Goal: Task Accomplishment & Management: Manage account settings

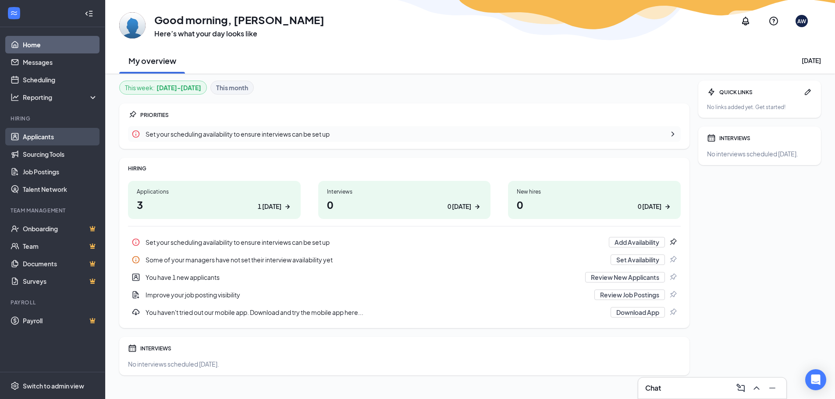
click at [29, 134] on link "Applicants" at bounding box center [60, 137] width 75 height 18
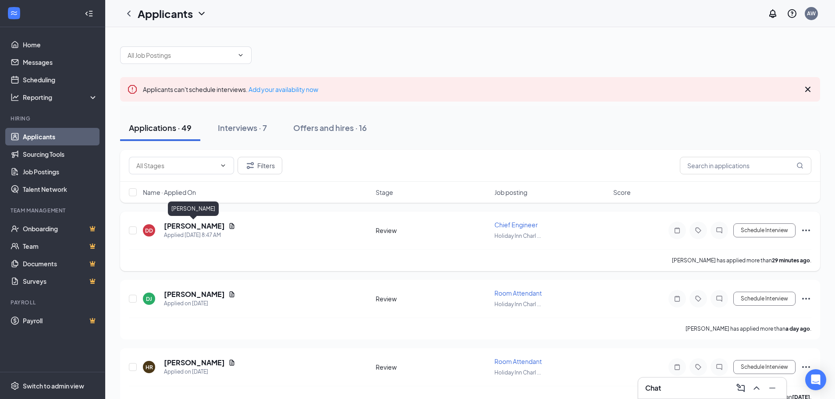
click at [198, 225] on h5 "[PERSON_NAME]" at bounding box center [194, 226] width 61 height 10
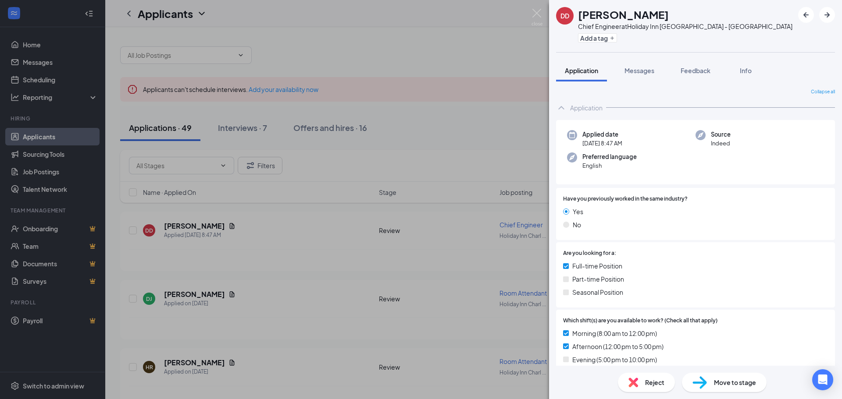
click at [263, 212] on div "DD [PERSON_NAME] Chief Engineer at [GEOGRAPHIC_DATA] [GEOGRAPHIC_DATA] - [GEOGR…" at bounding box center [421, 199] width 842 height 399
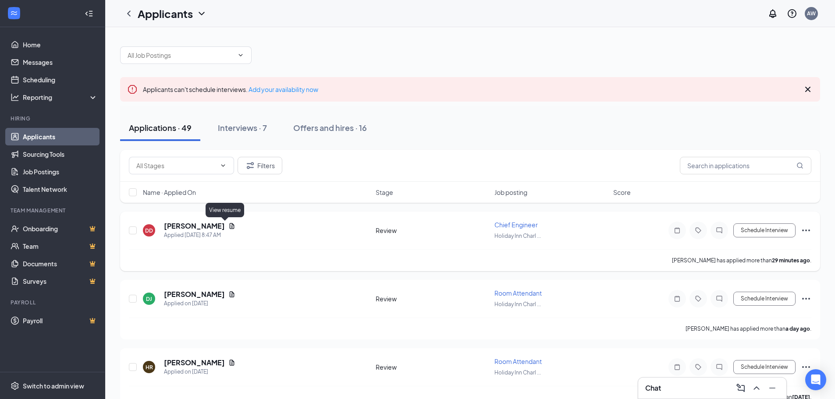
click at [230, 225] on icon "Document" at bounding box center [232, 226] width 5 height 6
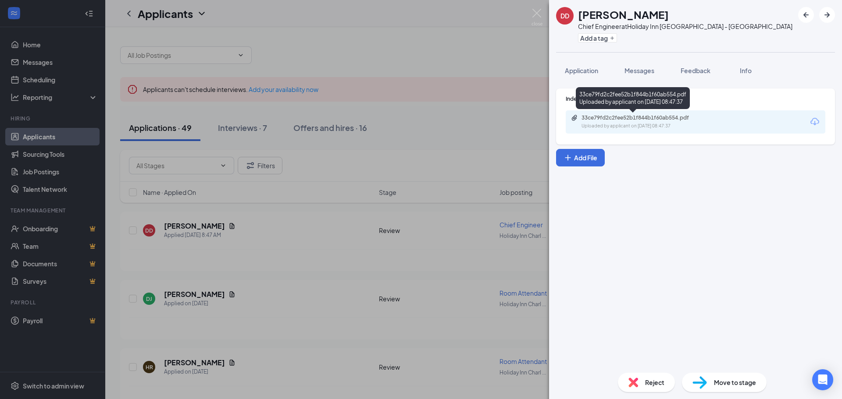
click at [645, 112] on div "33ce79fd2c2fee52b1f844b1f60ab554.pdf Uploaded by applicant on [DATE] 08:47:37" at bounding box center [632, 99] width 114 height 25
click at [650, 124] on div "Uploaded by applicant on [DATE] 08:47:37" at bounding box center [646, 126] width 131 height 7
click at [434, 121] on div "DD [PERSON_NAME] Chief Engineer at [GEOGRAPHIC_DATA] [GEOGRAPHIC_DATA] - [GEOGR…" at bounding box center [421, 199] width 842 height 399
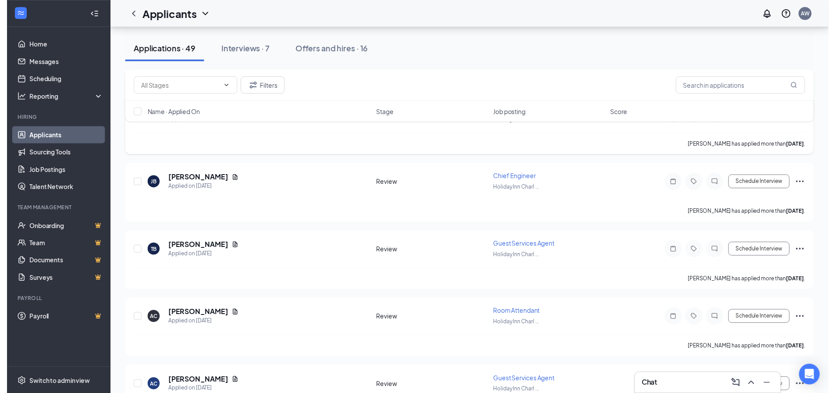
scroll to position [526, 0]
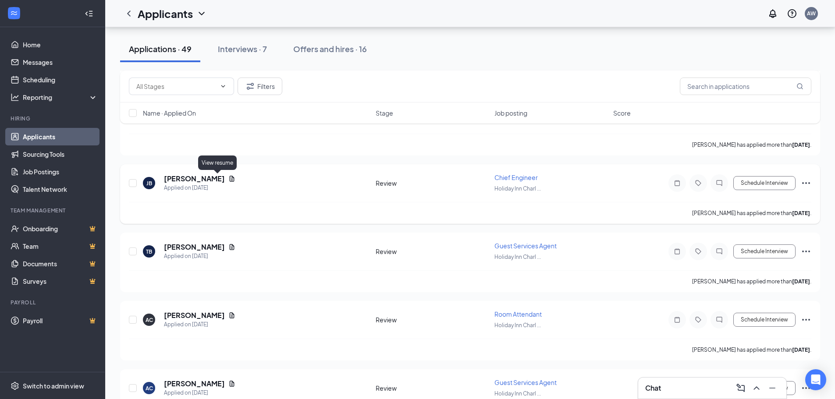
click at [230, 181] on icon "Document" at bounding box center [232, 179] width 5 height 6
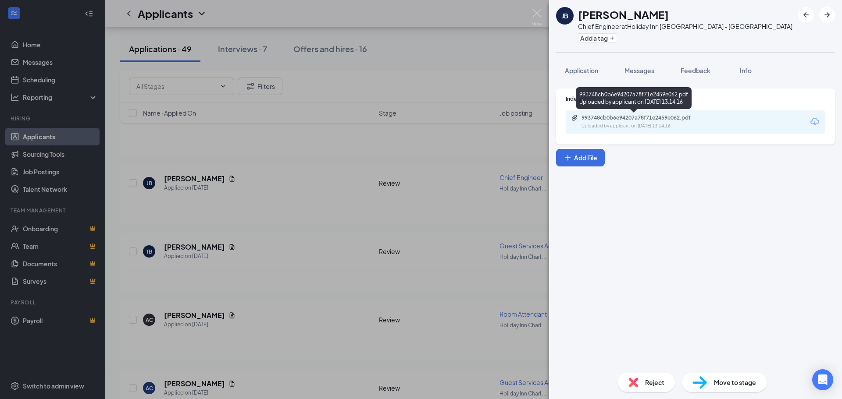
click at [655, 123] on div "Uploaded by applicant on [DATE] 13:14:16" at bounding box center [646, 126] width 131 height 7
click at [463, 135] on div "[PERSON_NAME] [PERSON_NAME] Chief Engineer at [GEOGRAPHIC_DATA] [GEOGRAPHIC_DAT…" at bounding box center [421, 199] width 842 height 399
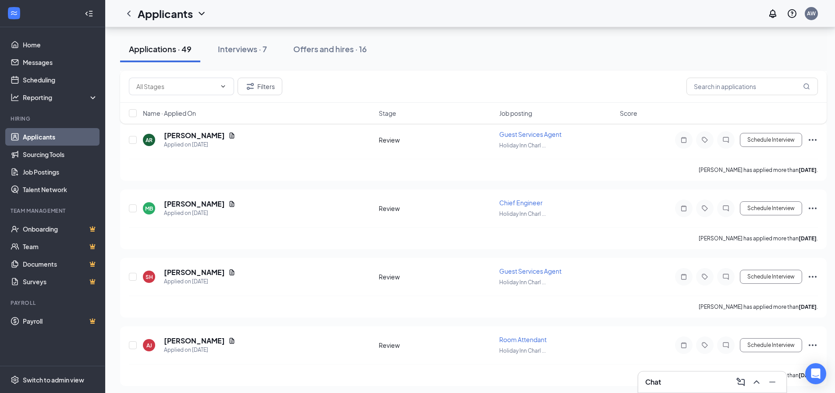
scroll to position [2279, 0]
click at [228, 203] on icon "Document" at bounding box center [231, 203] width 7 height 7
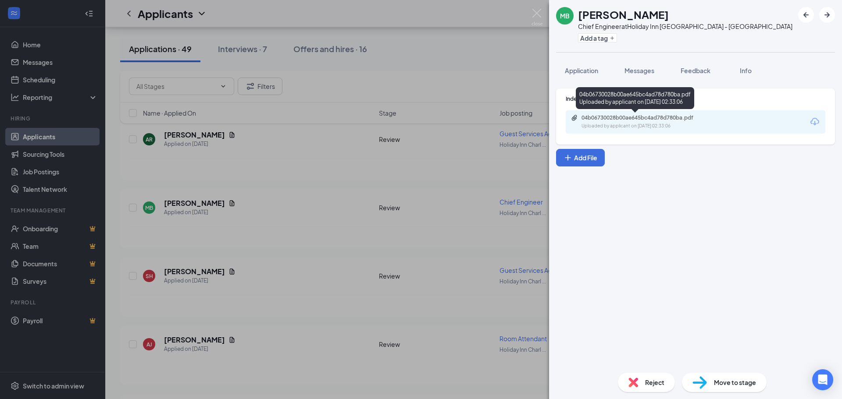
click at [639, 125] on div "Uploaded by applicant on [DATE] 02:33:06" at bounding box center [646, 126] width 131 height 7
click at [344, 127] on div "MB [PERSON_NAME] Chief Engineer at [GEOGRAPHIC_DATA] [GEOGRAPHIC_DATA] - [GEOGR…" at bounding box center [421, 199] width 842 height 399
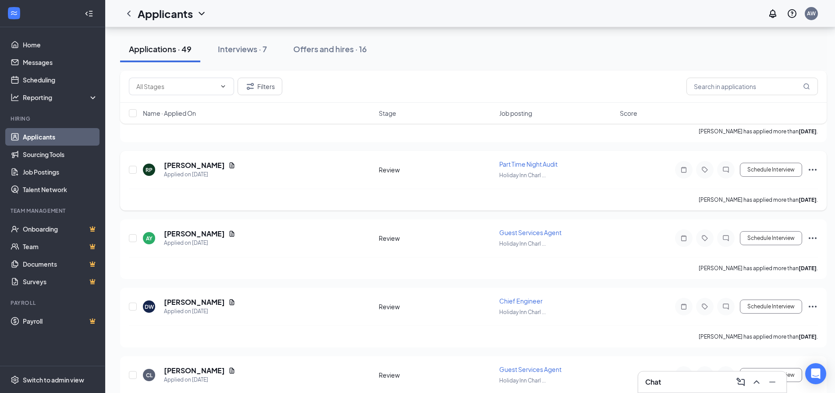
scroll to position [2542, 0]
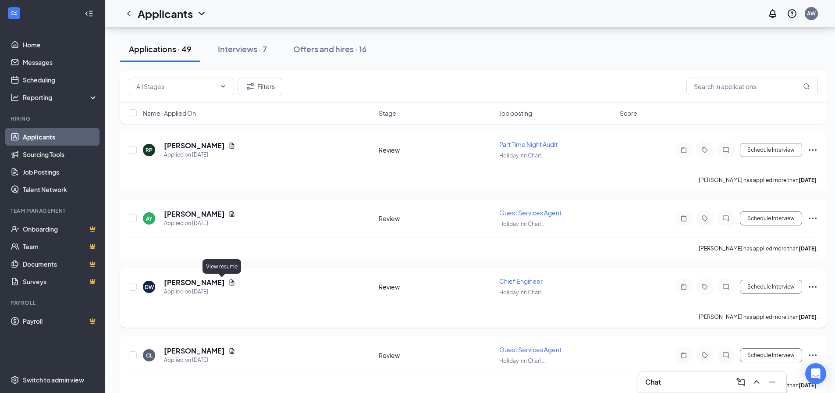
click at [230, 284] on icon "Document" at bounding box center [232, 282] width 5 height 6
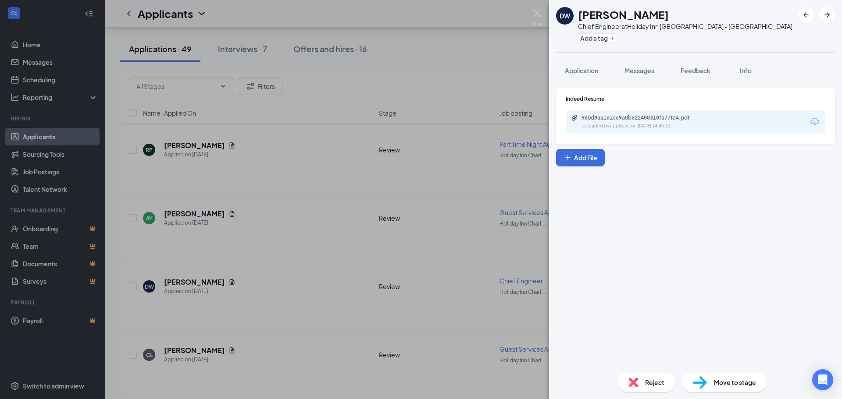
click at [751, 124] on div "960d8aa161cc9a0b622488318fa77fa4.pdf Uploaded by applicant on [DATE] 14:46:53" at bounding box center [694, 121] width 259 height 23
click at [646, 117] on div "960d8aa161cc9a0b622488318fa77fa4.pdf" at bounding box center [642, 117] width 123 height 7
click at [402, 132] on div "DW [PERSON_NAME] Chief Engineer at [GEOGRAPHIC_DATA] [GEOGRAPHIC_DATA] - [GEOGR…" at bounding box center [421, 199] width 842 height 399
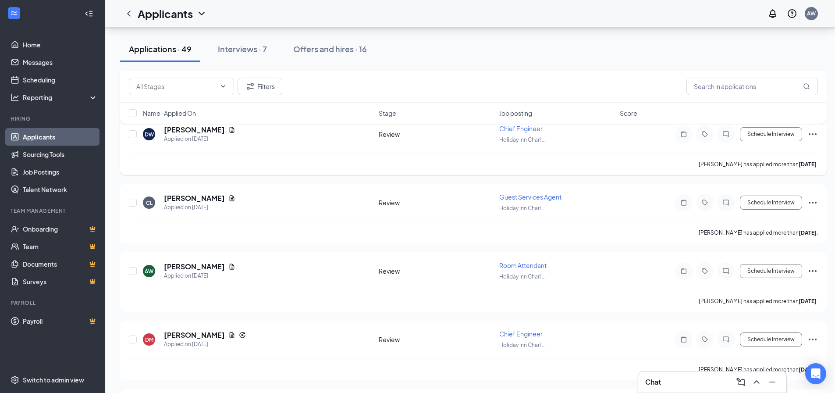
scroll to position [2717, 0]
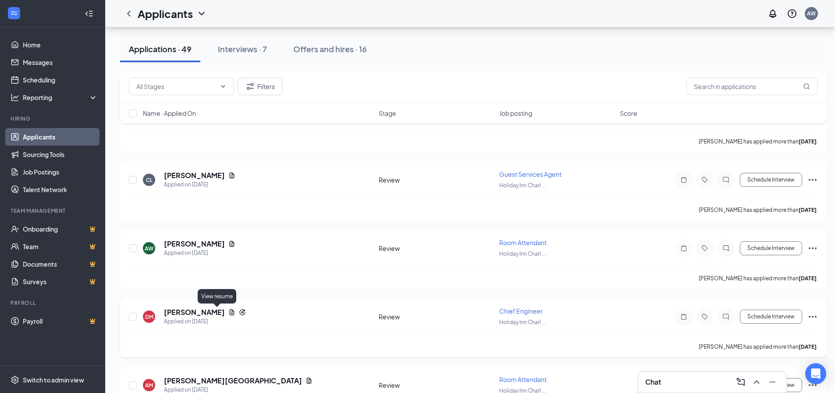
click at [230, 311] on icon "Document" at bounding box center [232, 312] width 5 height 6
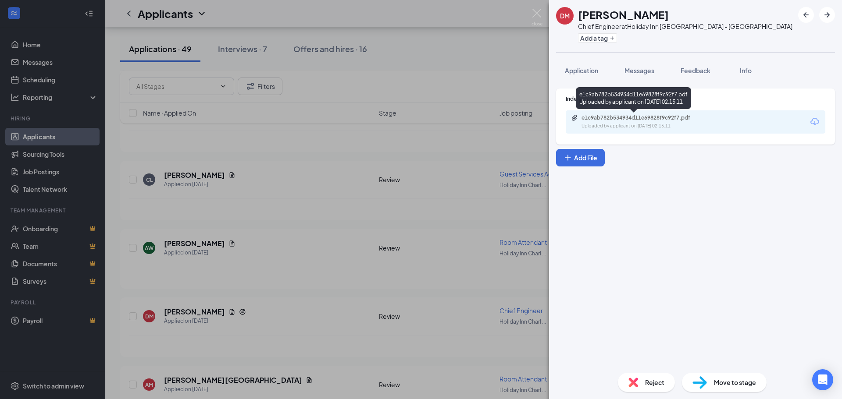
click at [671, 121] on div "e1c9ab782b534934d11e69828f9c92f7.pdf" at bounding box center [642, 117] width 123 height 7
click at [467, 17] on div "[PERSON_NAME] Chief Engineer at [GEOGRAPHIC_DATA] [GEOGRAPHIC_DATA] - [GEOGRAPH…" at bounding box center [421, 199] width 842 height 399
